Goal: Information Seeking & Learning: Learn about a topic

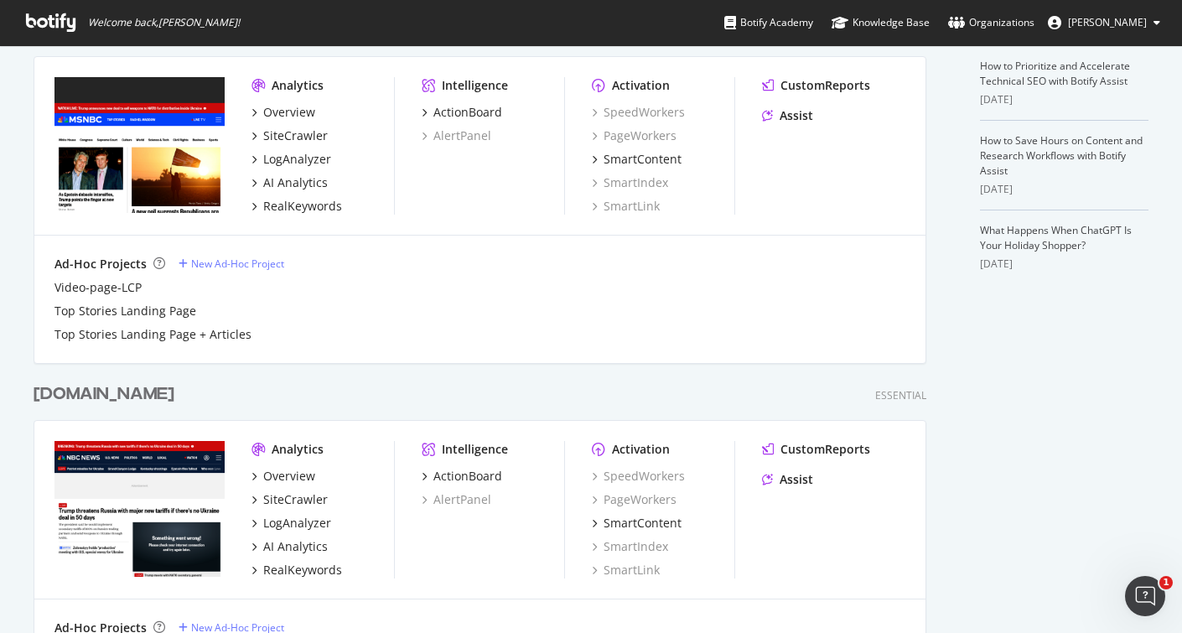
scroll to position [831, 0]
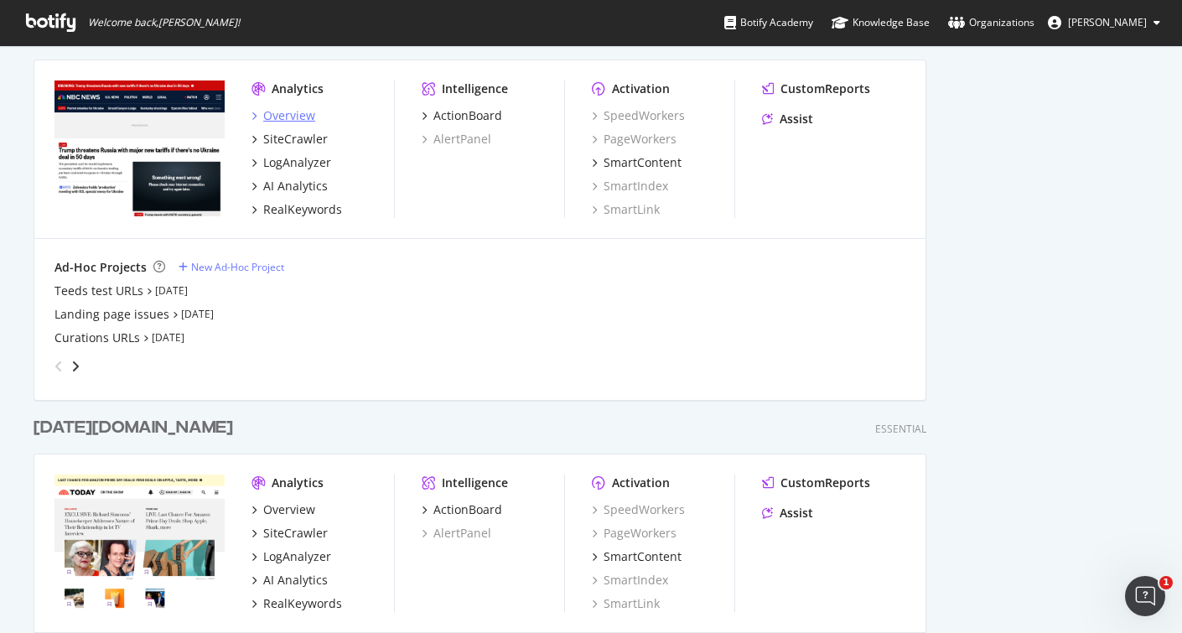
click at [288, 116] on div "Overview" at bounding box center [289, 115] width 52 height 17
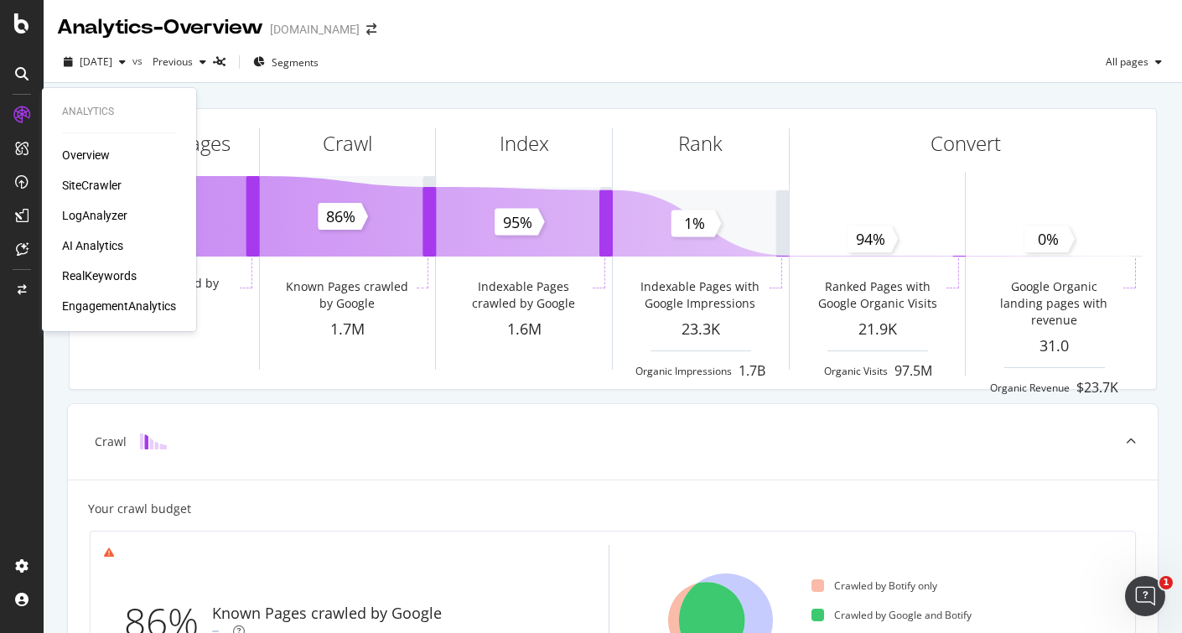
click at [85, 185] on div "SiteCrawler" at bounding box center [92, 185] width 60 height 17
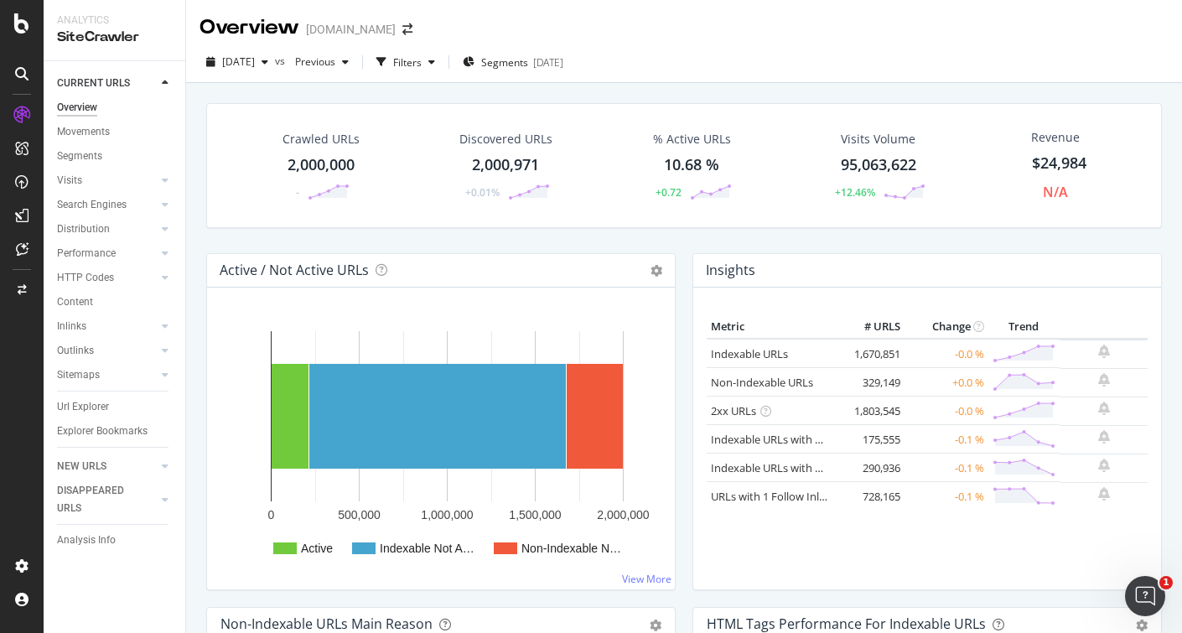
click at [322, 166] on div "2,000,000" at bounding box center [321, 165] width 67 height 22
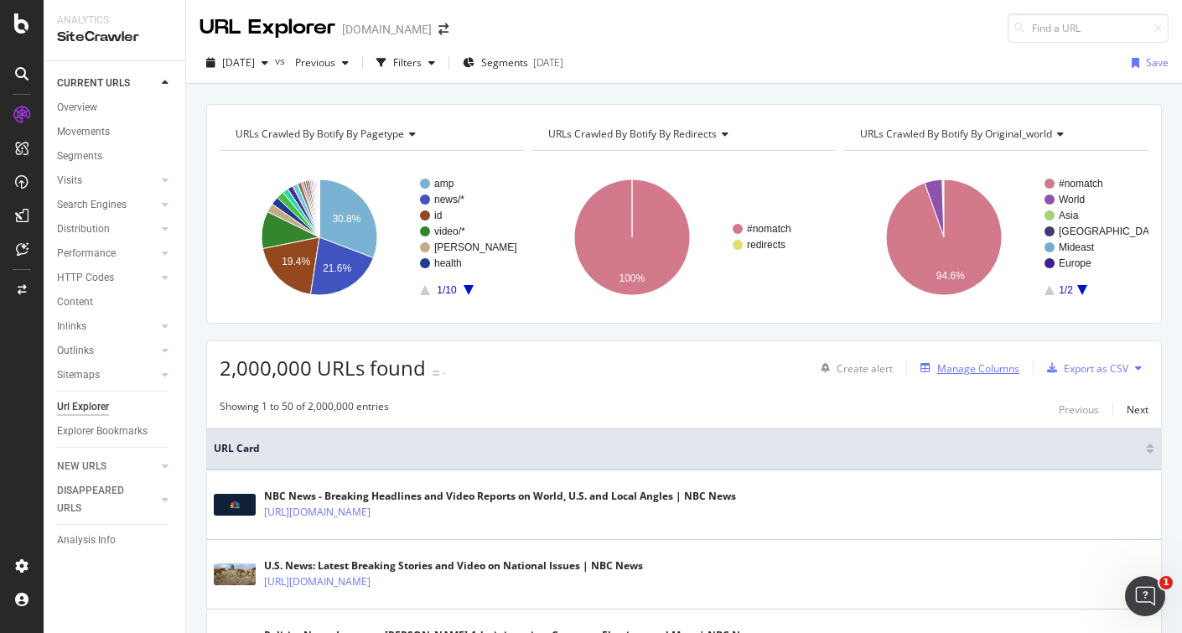
click at [970, 366] on div "Manage Columns" at bounding box center [978, 368] width 82 height 14
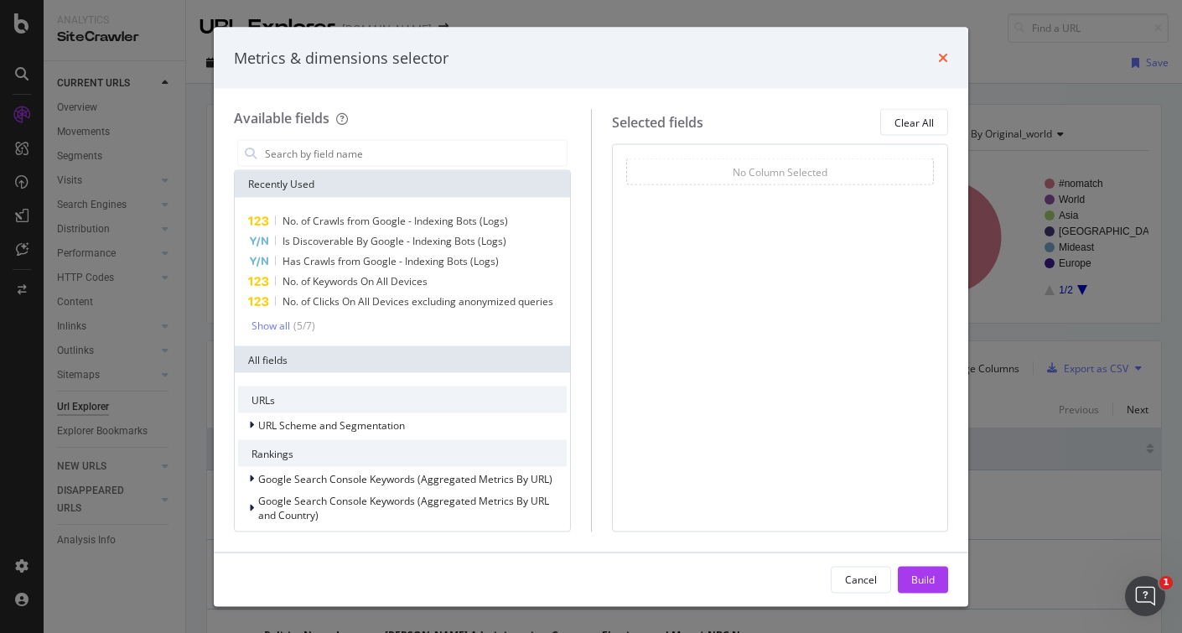
click at [938, 60] on icon "times" at bounding box center [943, 57] width 10 height 13
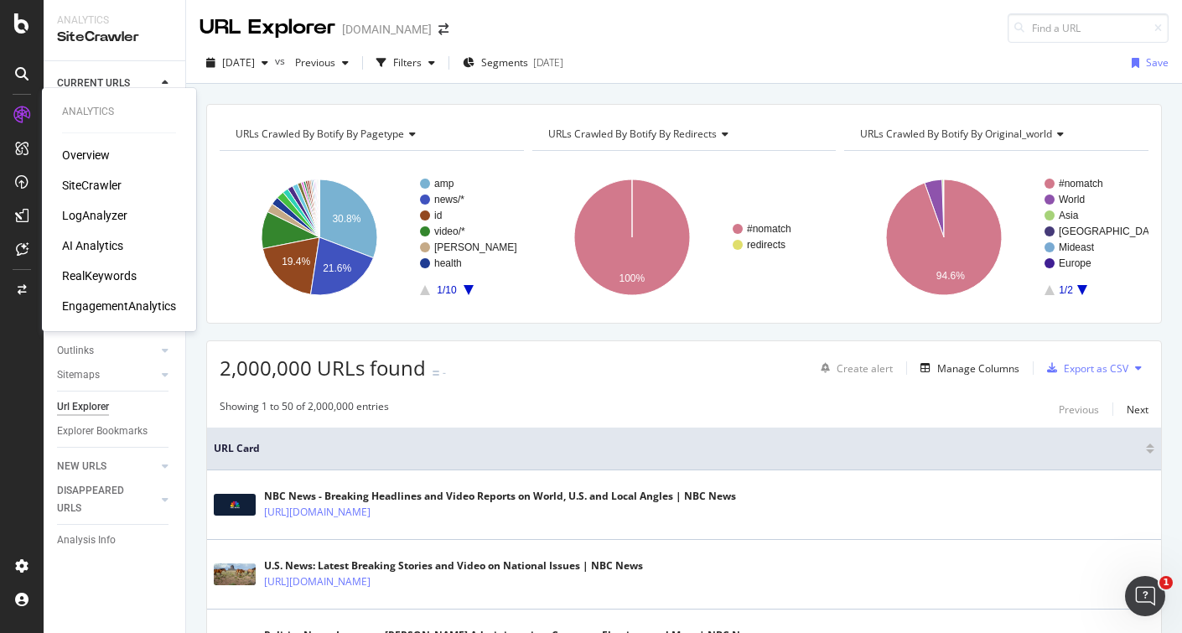
click at [90, 187] on div "SiteCrawler" at bounding box center [92, 185] width 60 height 17
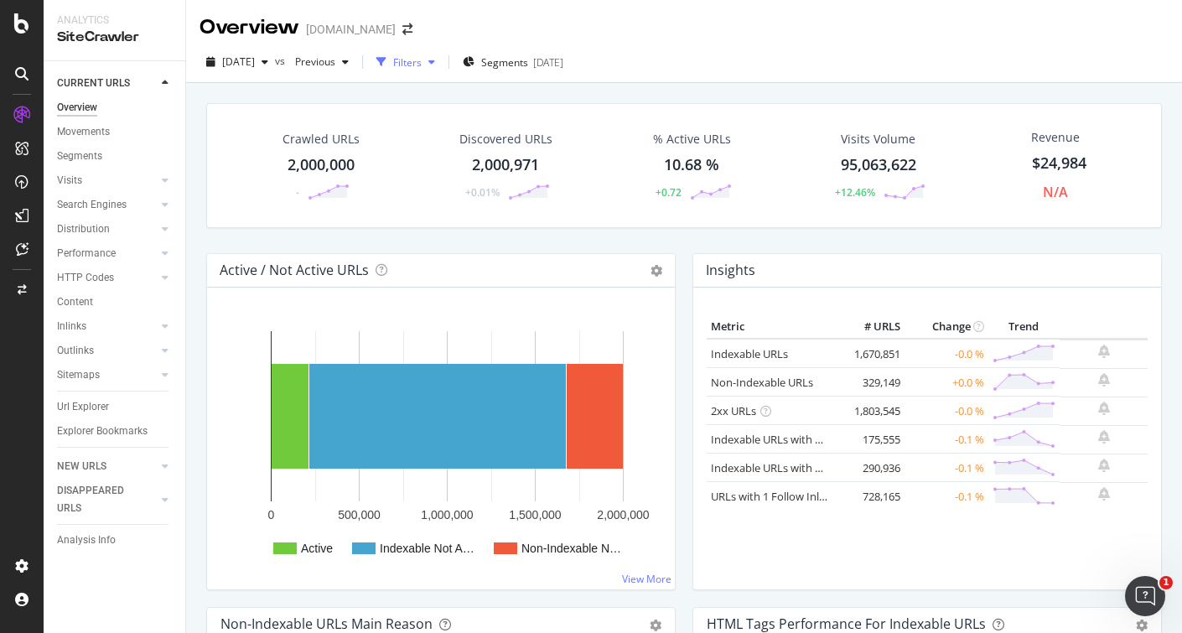
click at [422, 60] on div "Filters" at bounding box center [407, 62] width 28 height 14
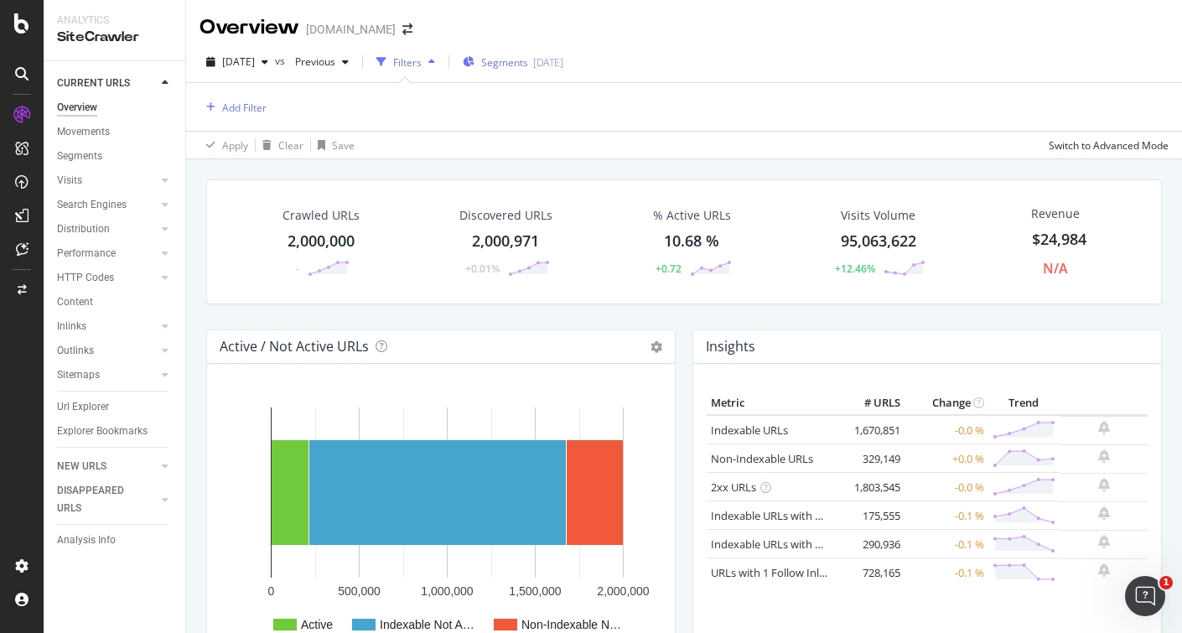
click at [535, 54] on div "Segments [DATE]" at bounding box center [513, 61] width 101 height 25
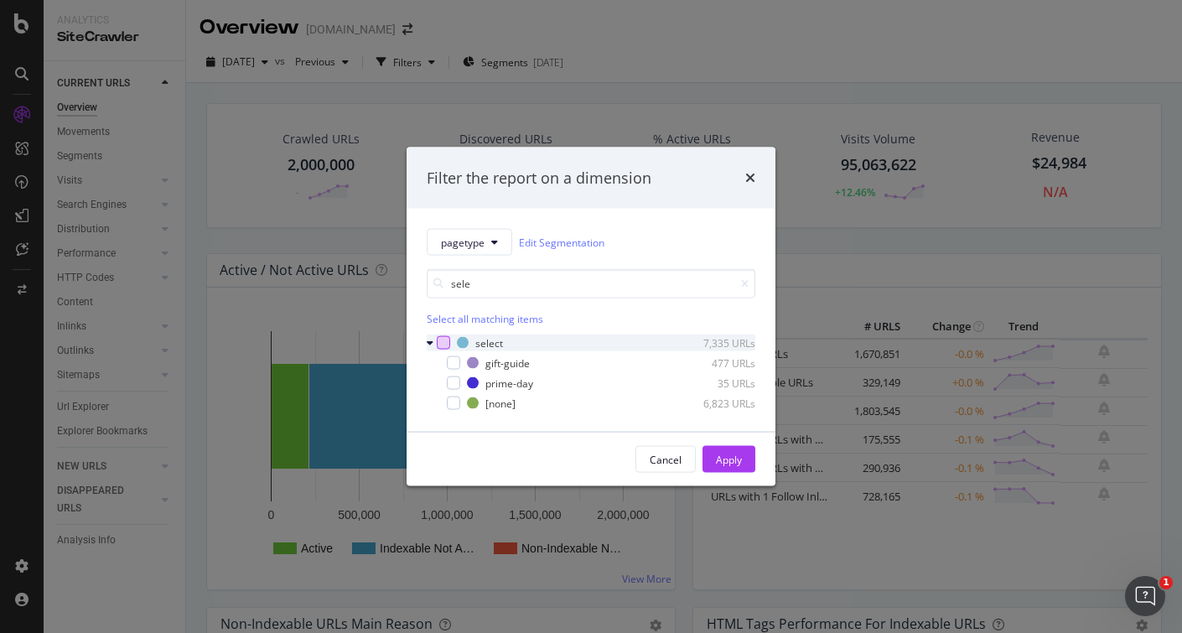
type input "sele"
click at [437, 339] on div "modal" at bounding box center [443, 342] width 13 height 13
click at [722, 457] on div "Apply" at bounding box center [729, 459] width 26 height 14
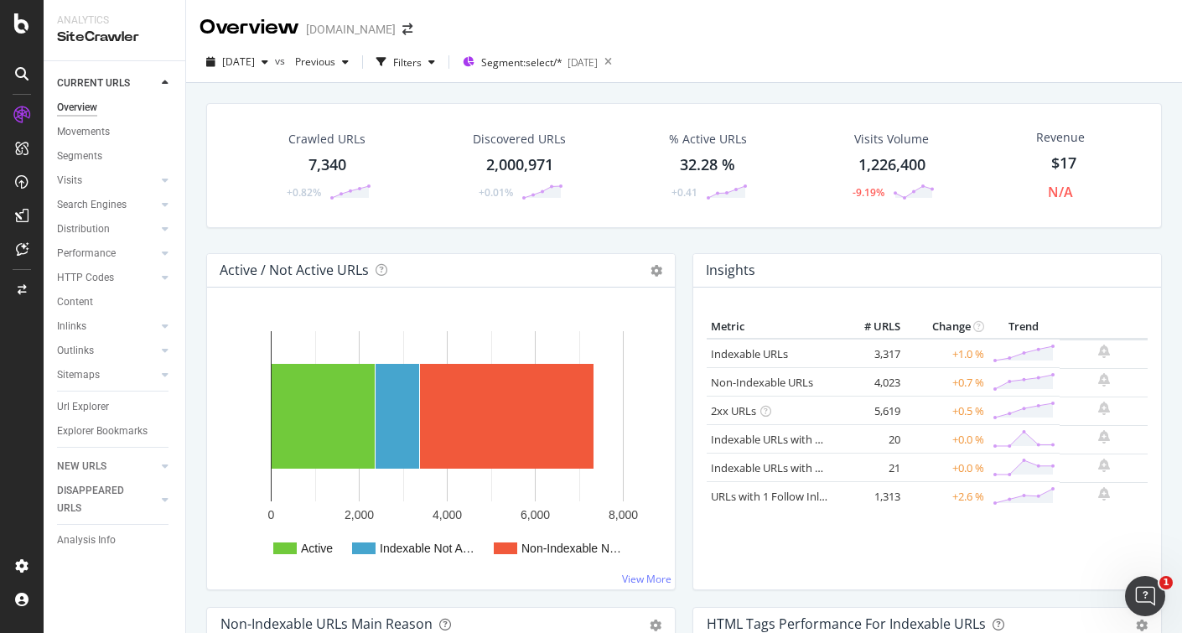
click at [335, 173] on div "7,340" at bounding box center [327, 165] width 38 height 22
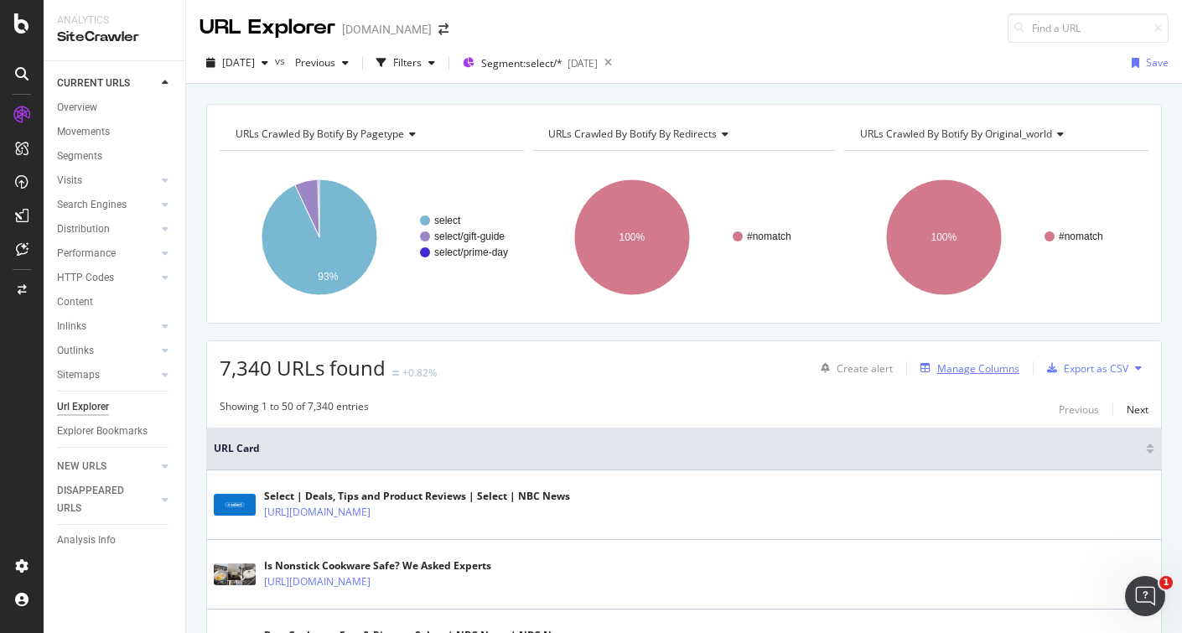
click at [947, 370] on div "Manage Columns" at bounding box center [978, 368] width 82 height 14
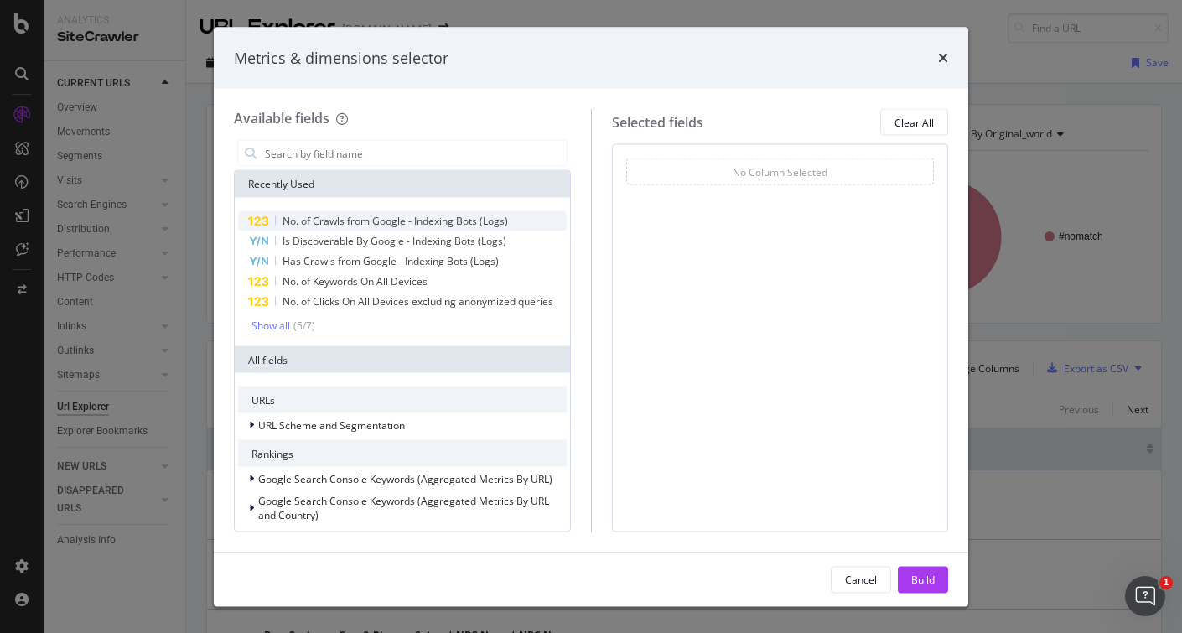
click at [387, 220] on span "No. of Crawls from Google - Indexing Bots (Logs)" at bounding box center [394, 221] width 225 height 14
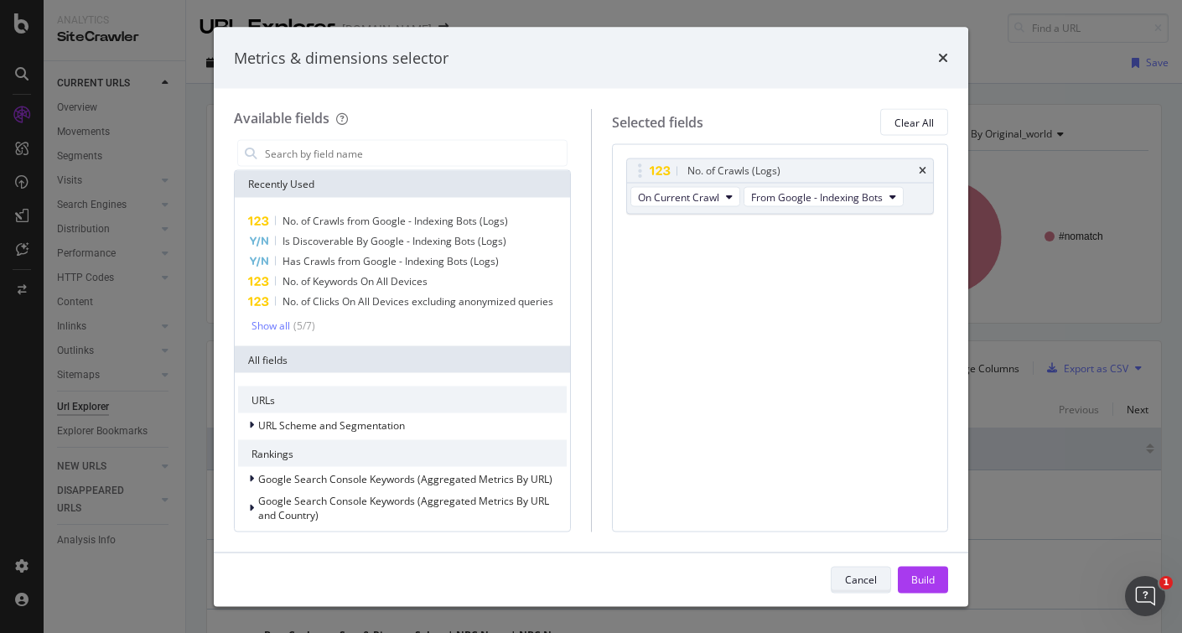
click at [854, 574] on div "Cancel" at bounding box center [861, 579] width 32 height 14
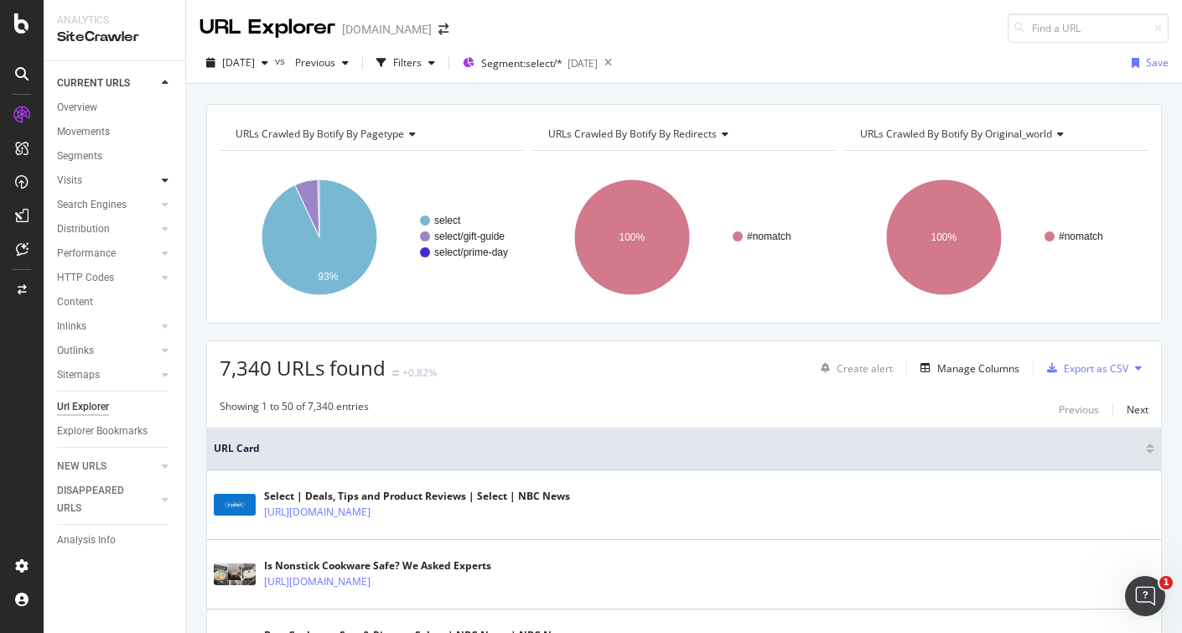
click at [164, 179] on icon at bounding box center [165, 180] width 7 height 10
click at [164, 259] on div at bounding box center [165, 253] width 17 height 17
click at [158, 347] on div at bounding box center [165, 350] width 17 height 17
click at [168, 350] on icon at bounding box center [165, 350] width 7 height 10
click at [106, 106] on link "Overview" at bounding box center [115, 108] width 117 height 18
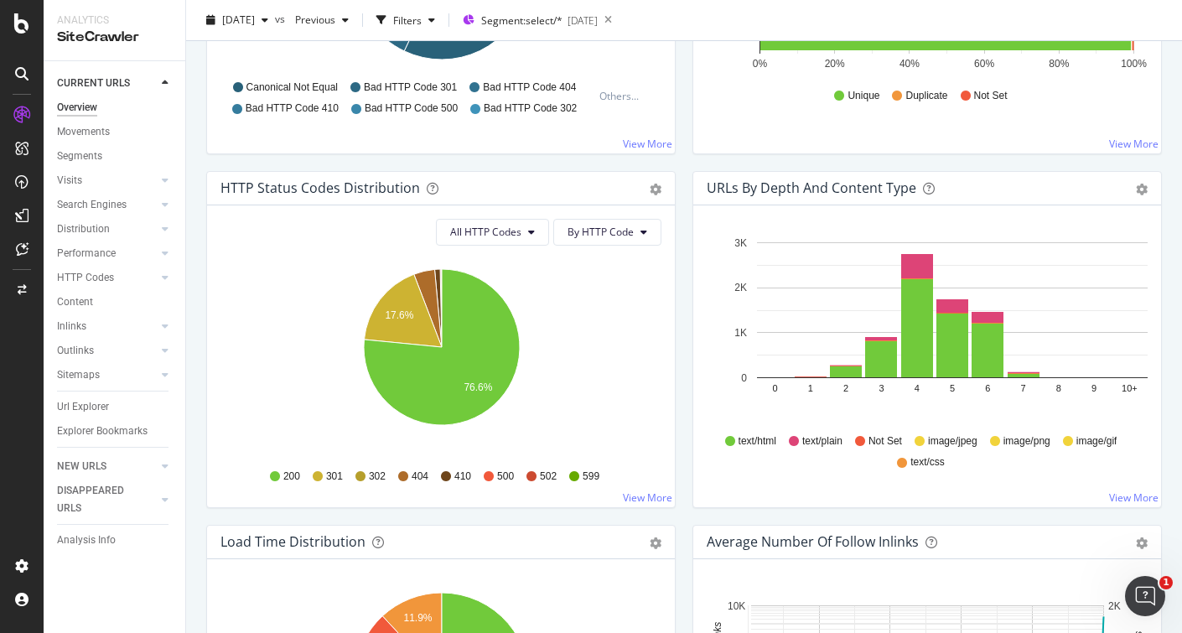
scroll to position [1328, 0]
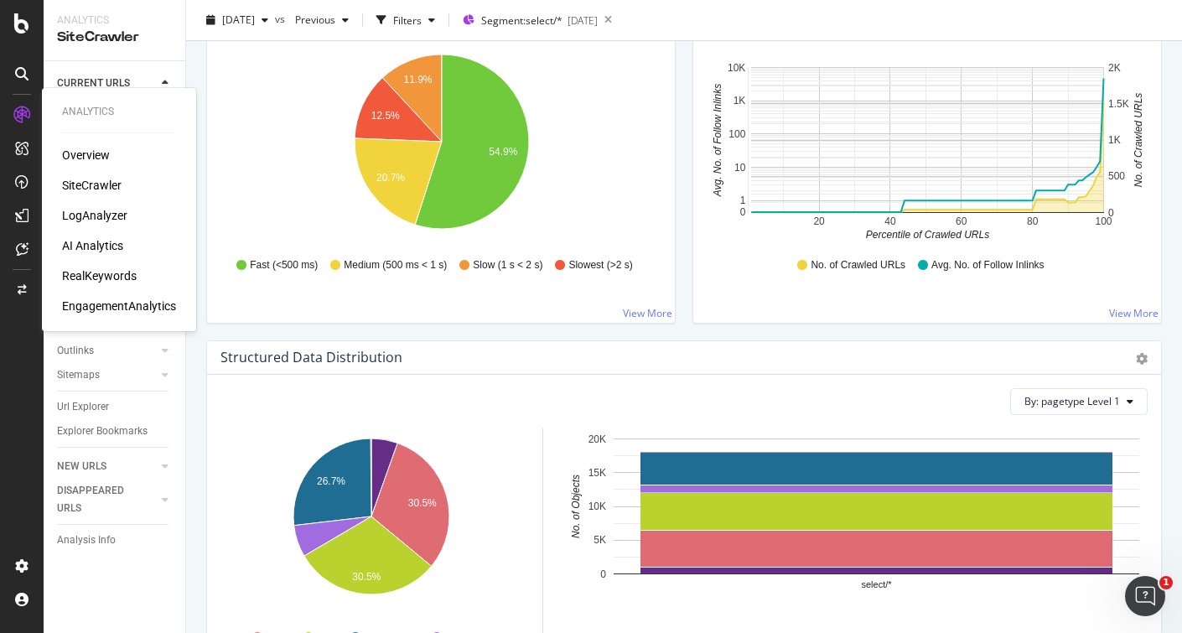
click at [101, 211] on div "LogAnalyzer" at bounding box center [94, 215] width 65 height 17
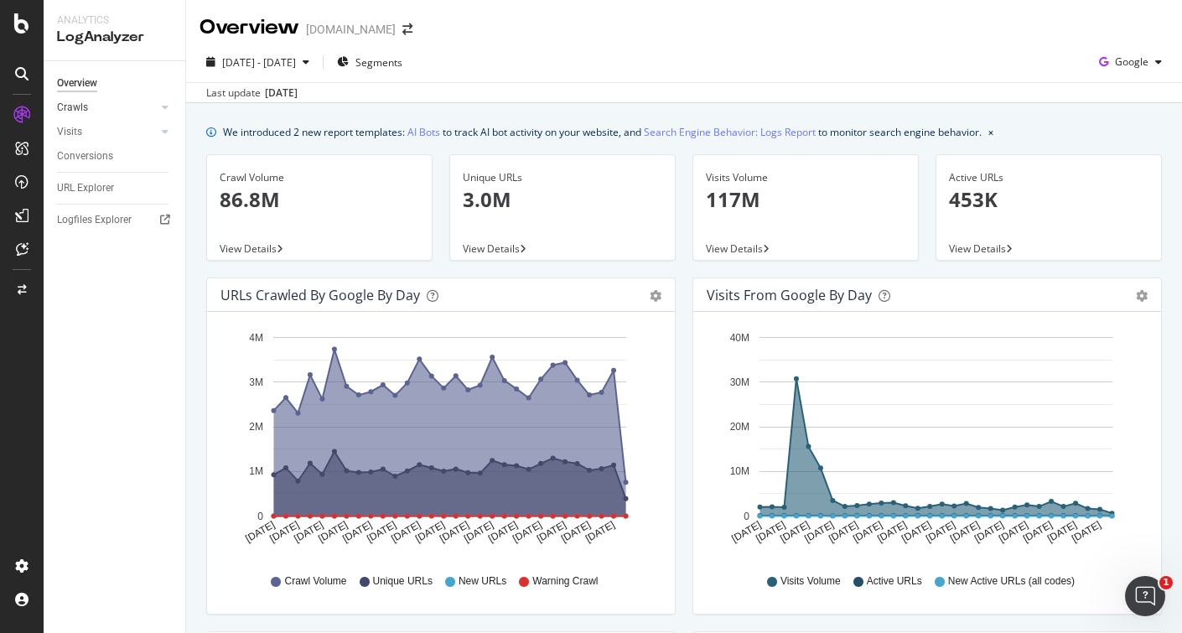
click at [94, 109] on link "Crawls" at bounding box center [107, 108] width 100 height 18
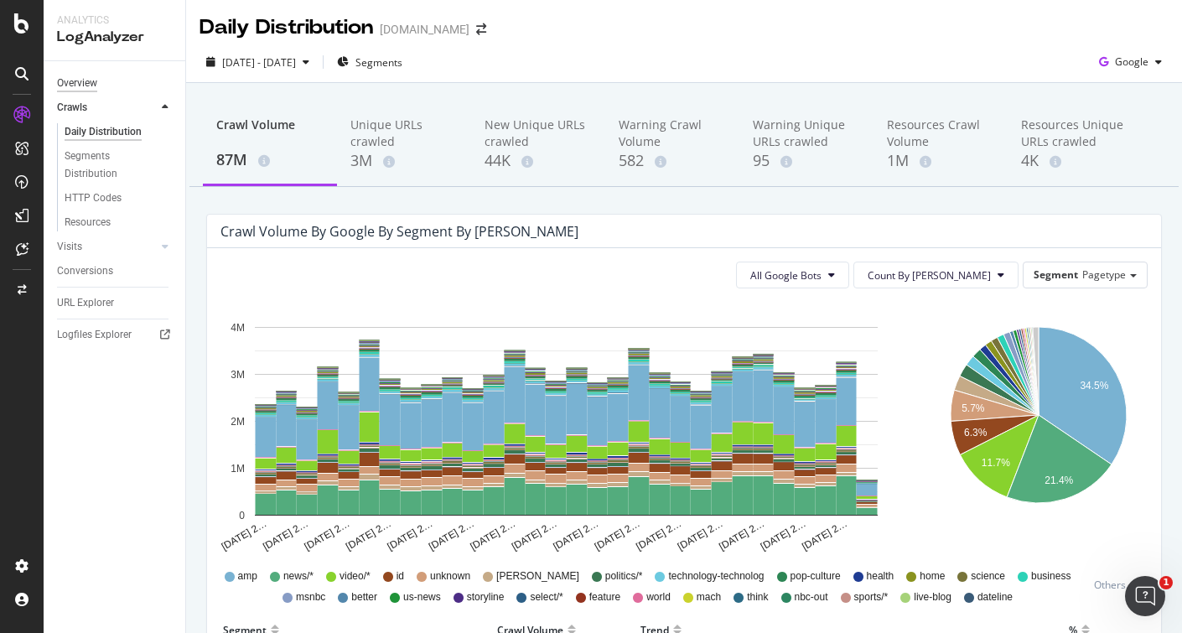
click at [85, 75] on div "Overview" at bounding box center [77, 84] width 40 height 18
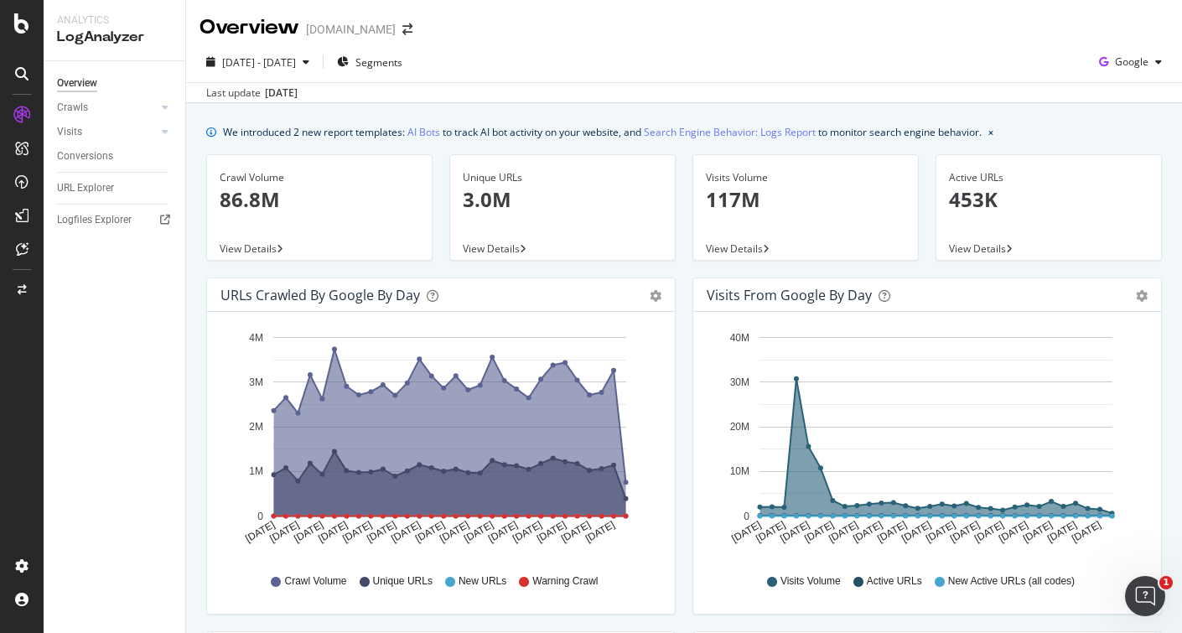
click at [352, 211] on p "86.8M" at bounding box center [319, 199] width 199 height 28
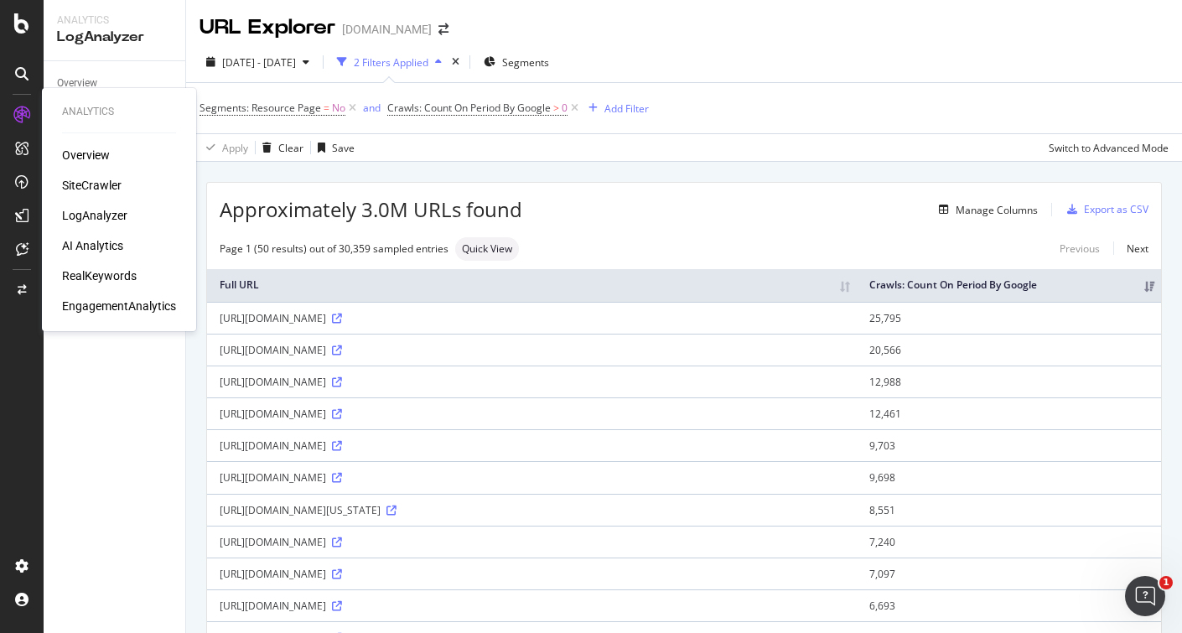
click at [88, 211] on div "LogAnalyzer" at bounding box center [94, 215] width 65 height 17
